Goal: Find contact information

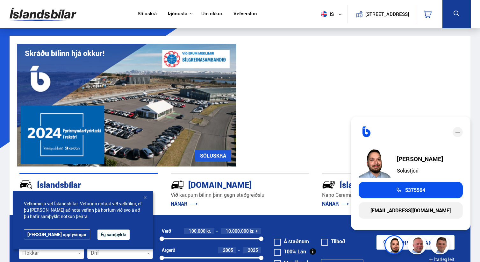
click at [149, 197] on div "Velkomin á vef Íslandsbílar. Vefurinn notast við vefkökur, ef þú [PERSON_NAME] …" at bounding box center [83, 220] width 140 height 58
click at [147, 198] on div at bounding box center [145, 198] width 6 height 6
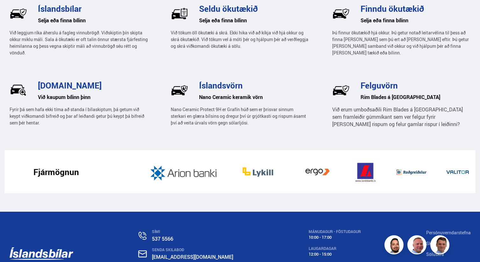
scroll to position [1017, 0]
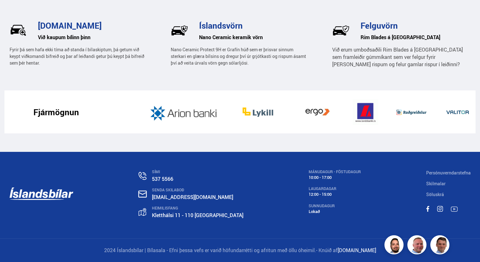
click at [174, 199] on link "[EMAIL_ADDRESS][DOMAIN_NAME]" at bounding box center [192, 197] width 81 height 7
click at [186, 197] on link "[EMAIL_ADDRESS][DOMAIN_NAME]" at bounding box center [192, 197] width 81 height 7
click at [226, 198] on div "SÍMI 537 5566 SENDA SKILABOÐ [EMAIL_ADDRESS][DOMAIN_NAME] [STREET_ADDRESS] MÁNU…" at bounding box center [239, 195] width 471 height 87
drag, startPoint x: 226, startPoint y: 197, endPoint x: 168, endPoint y: 199, distance: 58.3
click at [168, 199] on div "SÍMI 537 5566 SENDA SKILABOÐ [EMAIL_ADDRESS][DOMAIN_NAME] [STREET_ADDRESS] MÁNU…" at bounding box center [239, 195] width 471 height 87
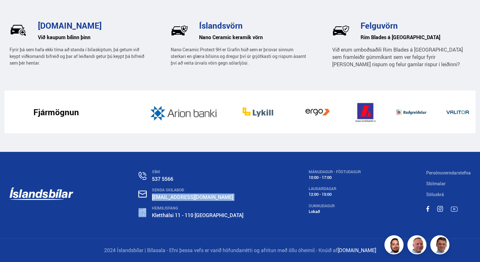
copy link "[EMAIL_ADDRESS][DOMAIN_NAME]"
